Goal: Navigation & Orientation: Find specific page/section

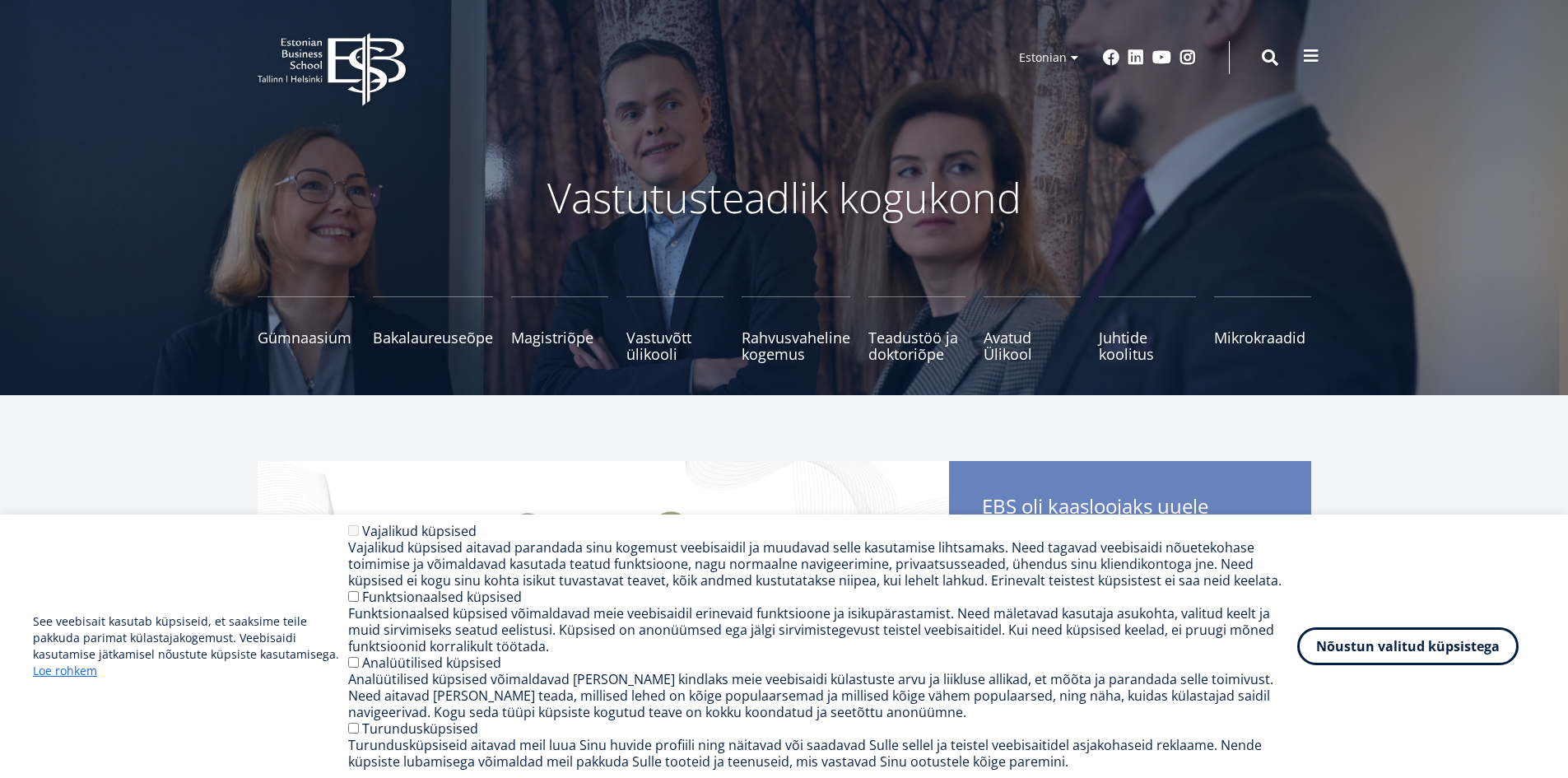
click at [1318, 71] on button at bounding box center [1311, 55] width 32 height 32
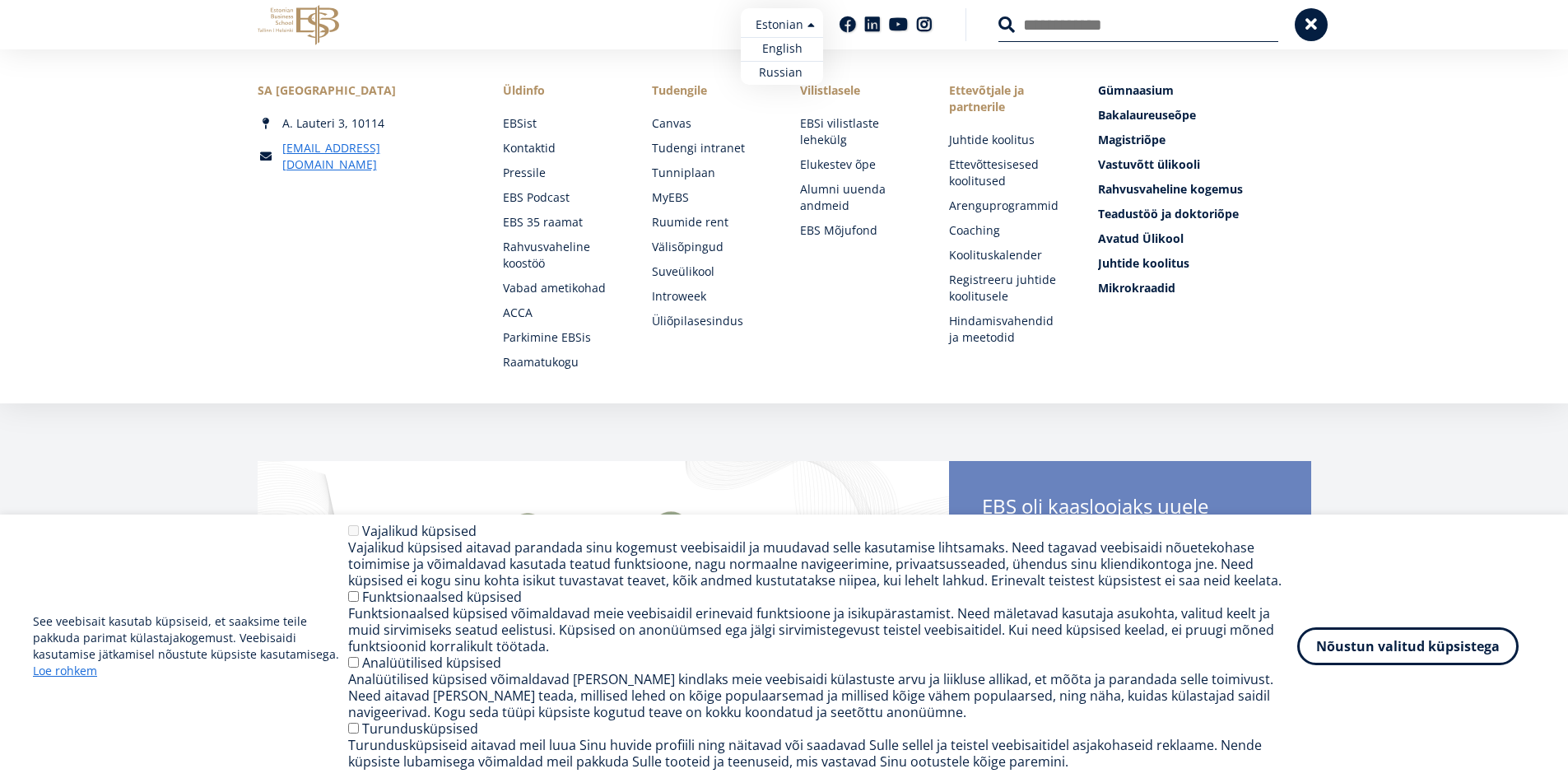
click at [808, 29] on ul "Estonian English Russian" at bounding box center [782, 47] width 82 height 76
click at [791, 46] on link "English" at bounding box center [782, 49] width 82 height 24
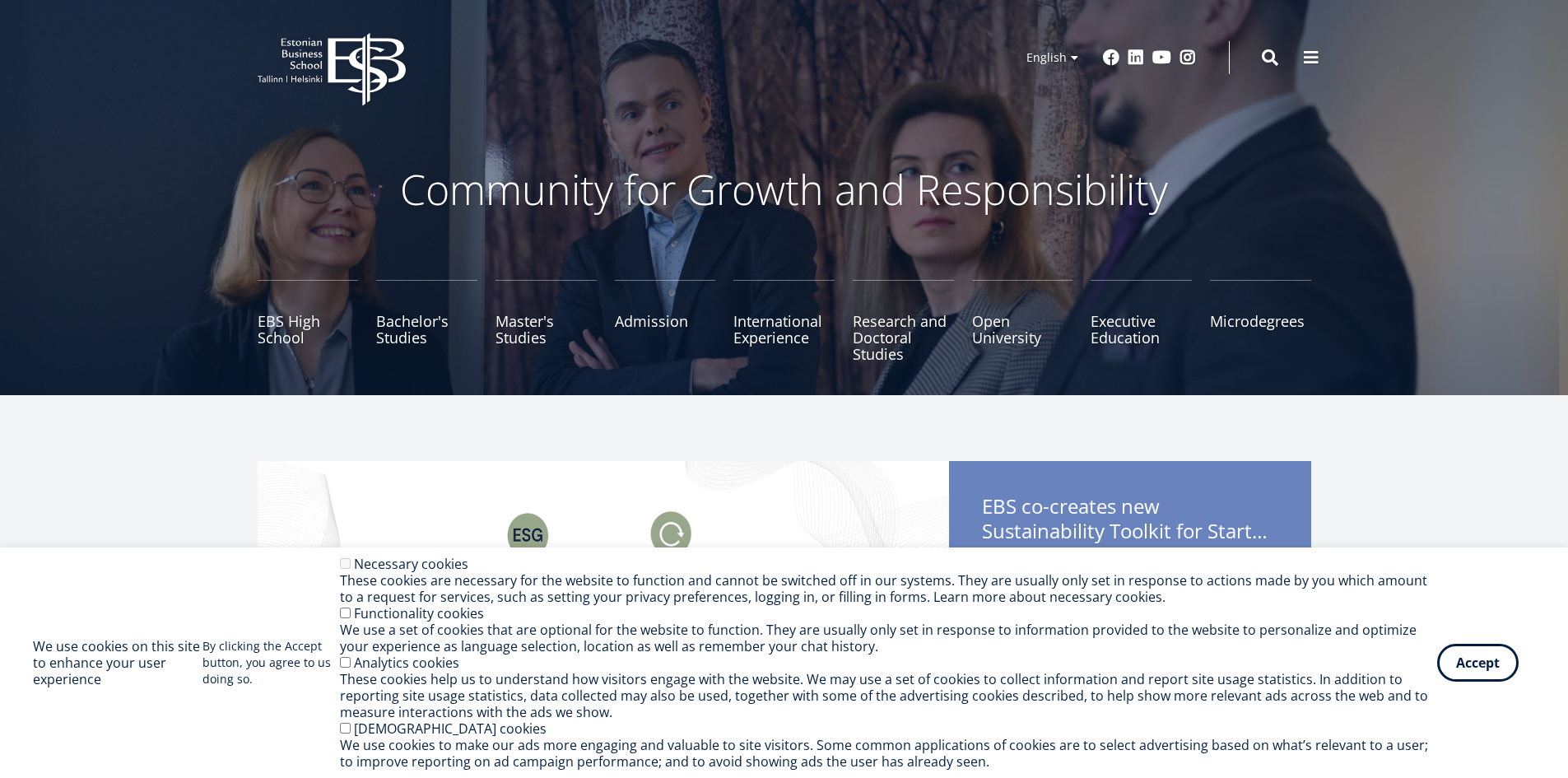
click at [1327, 56] on div "EBS Logo Created with Sketch. Kasutaja konto menüü Log in Estonian Estonian Eng…" at bounding box center [784, 57] width 1185 height 50
click at [1321, 57] on button at bounding box center [1311, 55] width 32 height 32
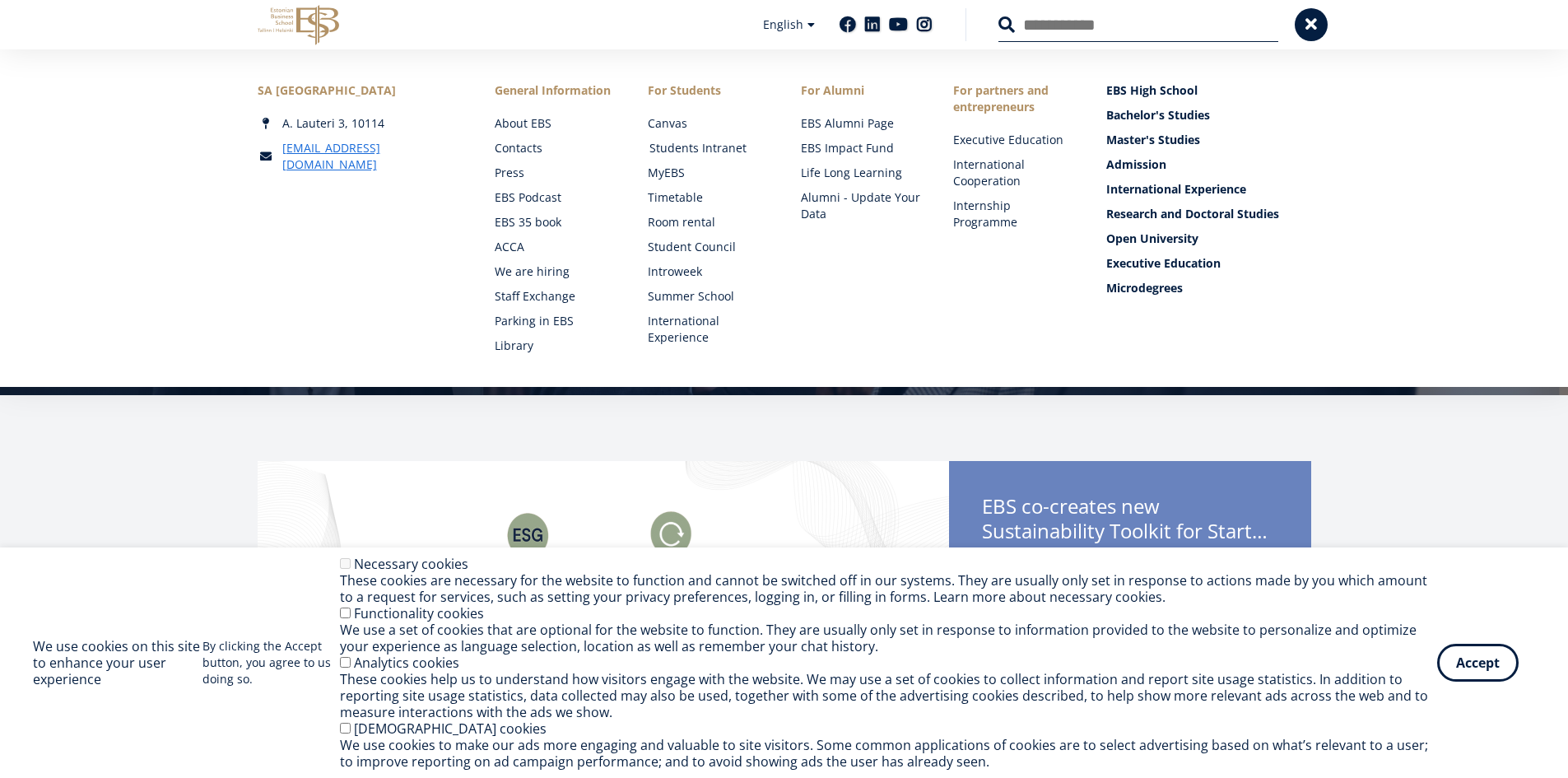
click at [714, 146] on link "Students Intranet" at bounding box center [710, 147] width 120 height 16
